Goal: Task Accomplishment & Management: Use online tool/utility

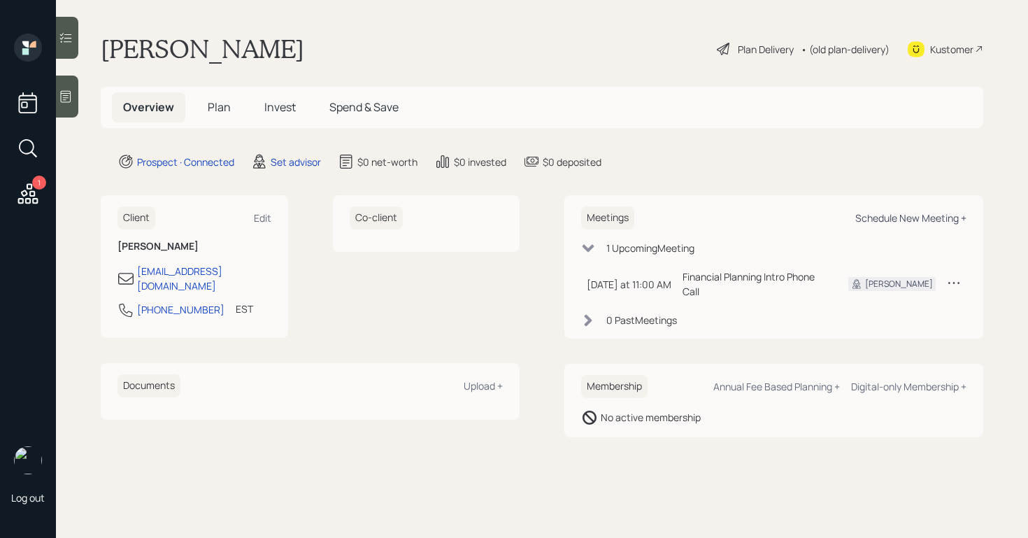
click at [906, 215] on div "Schedule New Meeting +" at bounding box center [910, 217] width 111 height 13
select select "round-robin"
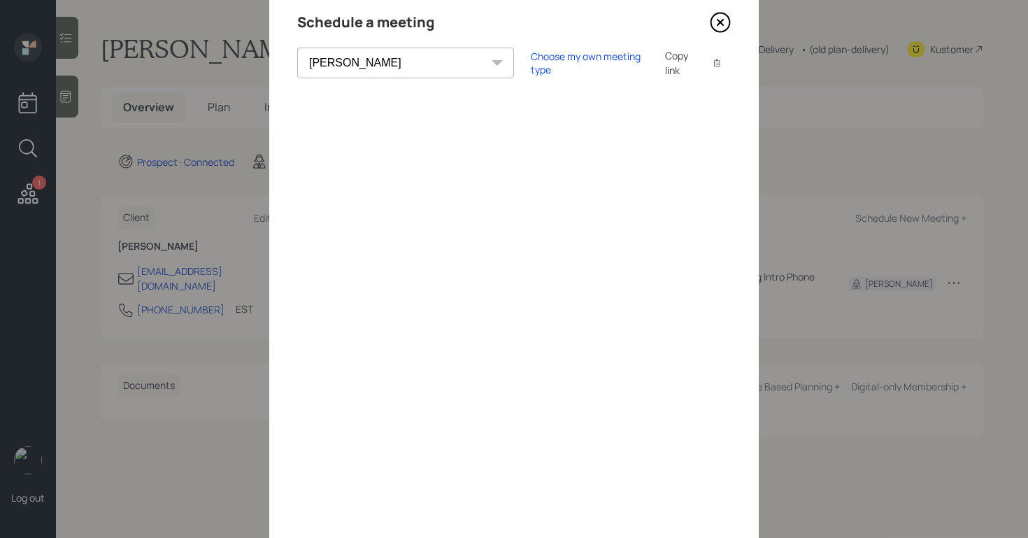
scroll to position [51, 0]
click at [722, 25] on icon at bounding box center [721, 23] width 6 height 6
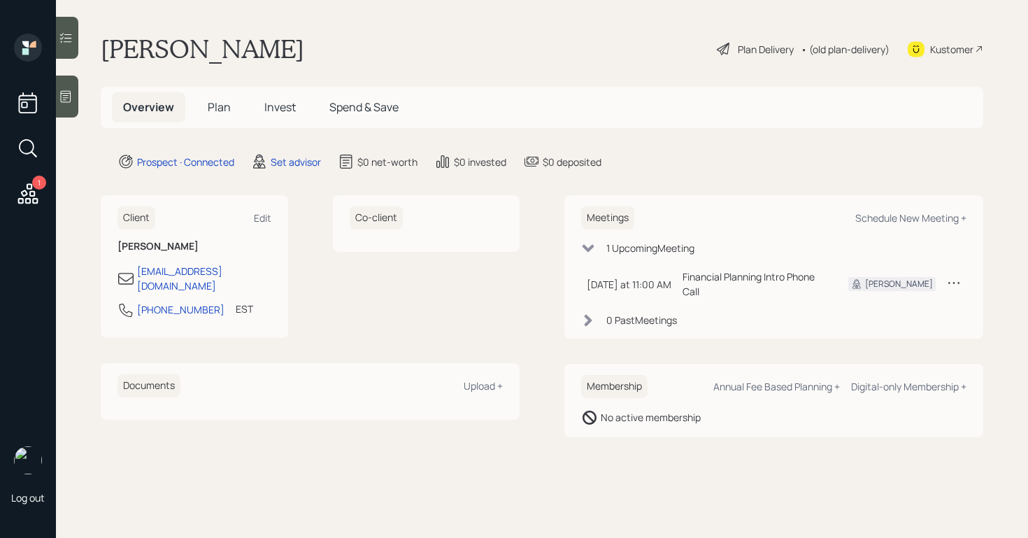
click at [79, 103] on main "Jim Giarrusso Plan Delivery • (old plan-delivery) Kustomer Overview Plan Invest…" at bounding box center [542, 269] width 972 height 538
click at [74, 103] on div at bounding box center [67, 97] width 22 height 42
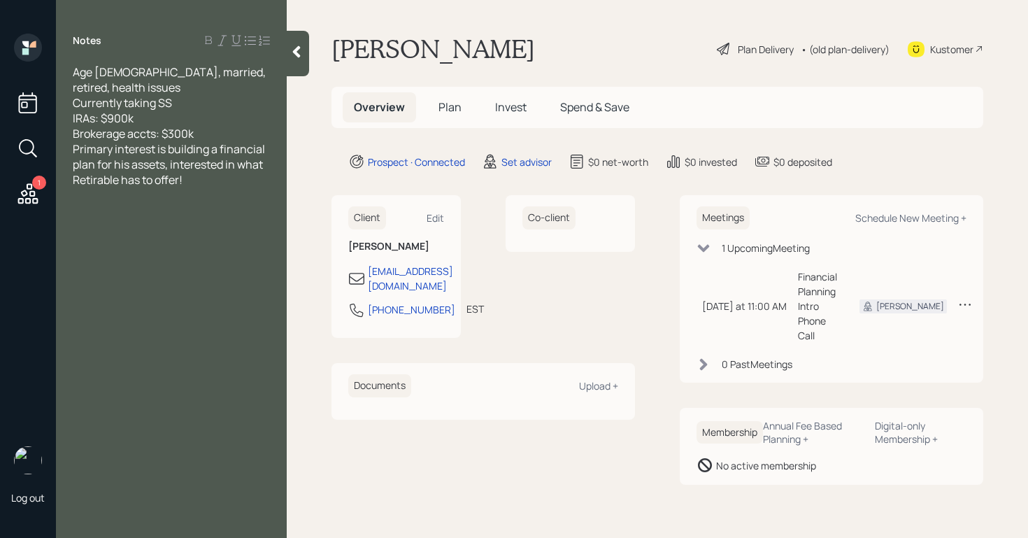
click at [209, 126] on div "Brokerage accts: $300k" at bounding box center [171, 133] width 197 height 15
click at [297, 61] on div at bounding box center [298, 53] width 22 height 45
